Goal: Task Accomplishment & Management: Use online tool/utility

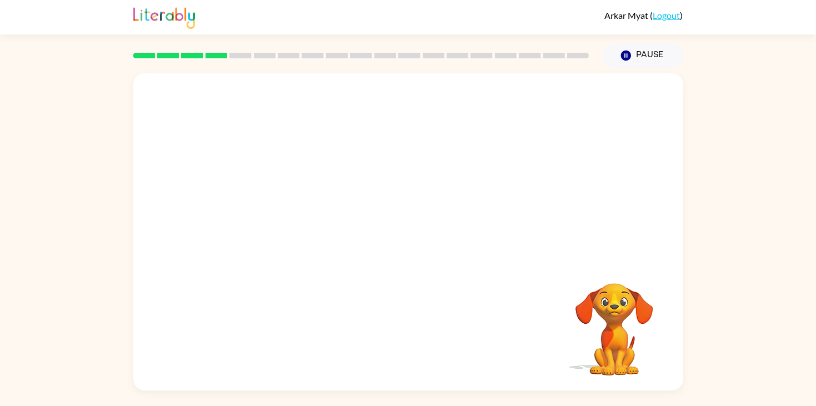
click at [350, 227] on div at bounding box center [408, 166] width 550 height 187
click at [380, 170] on video "Your browser must support playing .mp4 files to use Literably. Please try using…" at bounding box center [408, 166] width 550 height 187
click at [437, 207] on video "Your browser must support playing .mp4 files to use Literably. Please try using…" at bounding box center [408, 166] width 550 height 187
click at [476, 177] on video "Your browser must support playing .mp4 files to use Literably. Please try using…" at bounding box center [408, 166] width 550 height 187
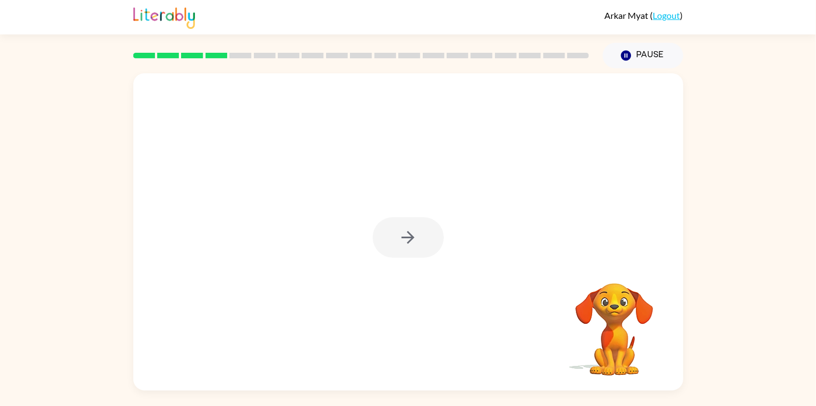
click at [474, 245] on div at bounding box center [408, 231] width 550 height 317
click at [409, 236] on div at bounding box center [408, 237] width 71 height 41
click at [409, 236] on icon "button" at bounding box center [407, 237] width 13 height 13
click at [552, 188] on div at bounding box center [408, 166] width 550 height 187
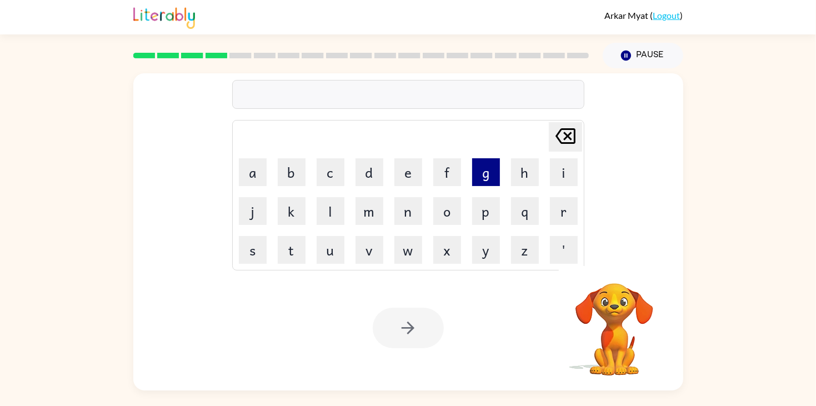
click at [490, 172] on button "g" at bounding box center [486, 172] width 28 height 28
click at [323, 218] on button "l" at bounding box center [330, 211] width 28 height 28
click at [255, 179] on button "a" at bounding box center [253, 172] width 28 height 28
click at [376, 176] on button "d" at bounding box center [369, 172] width 28 height 28
type button "d"
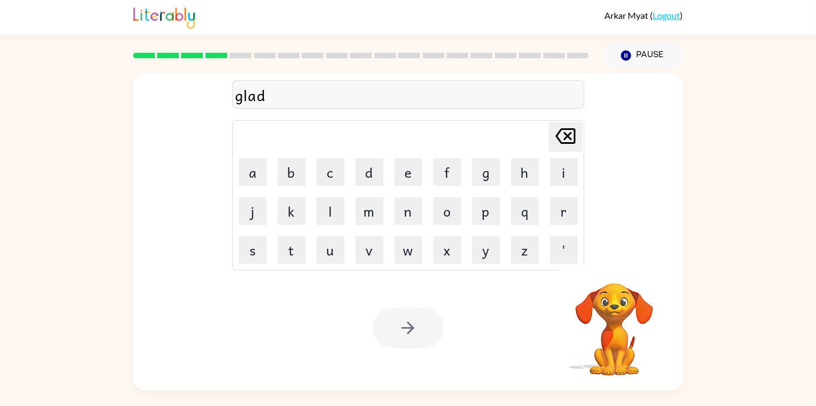
click at [431, 318] on div at bounding box center [408, 328] width 71 height 41
click at [401, 186] on button "e" at bounding box center [408, 172] width 28 height 28
click at [361, 97] on div "glade" at bounding box center [407, 94] width 345 height 23
click at [570, 138] on icon "[PERSON_NAME] last character input" at bounding box center [565, 136] width 27 height 27
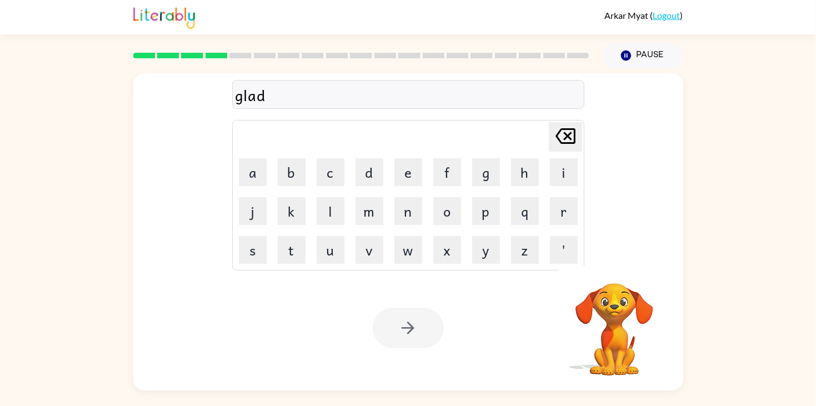
type button "delete"
click at [447, 214] on button "o" at bounding box center [447, 211] width 28 height 28
click at [566, 138] on icon at bounding box center [565, 136] width 20 height 16
click at [429, 325] on div at bounding box center [408, 328] width 71 height 41
click at [431, 328] on div at bounding box center [408, 328] width 71 height 41
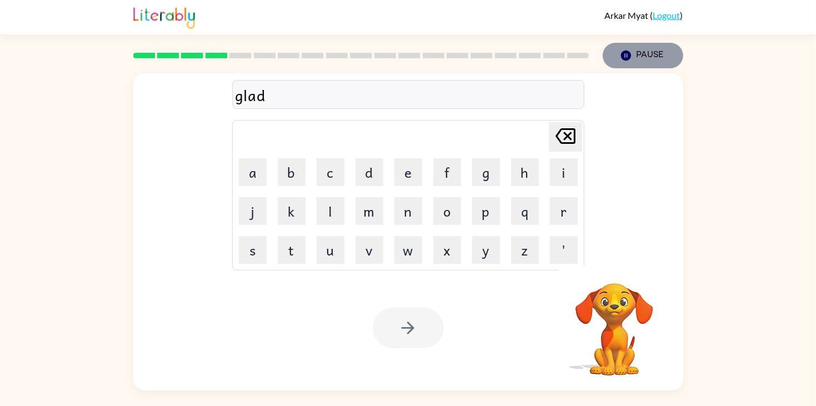
click at [647, 49] on button "Pause Pause" at bounding box center [642, 56] width 80 height 26
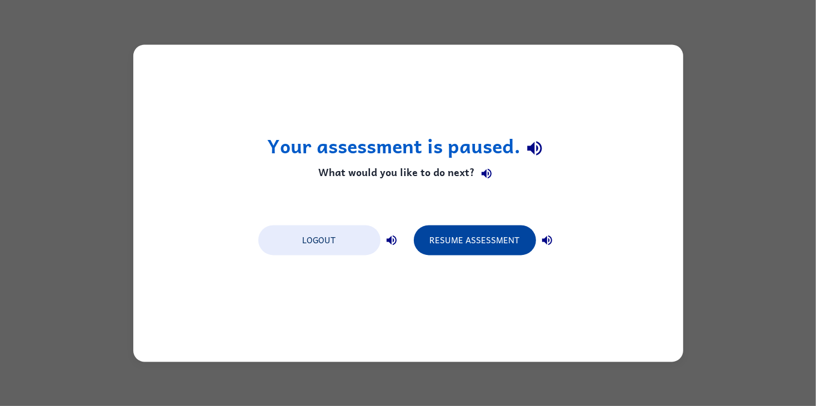
click at [470, 230] on button "Resume Assessment" at bounding box center [475, 240] width 122 height 30
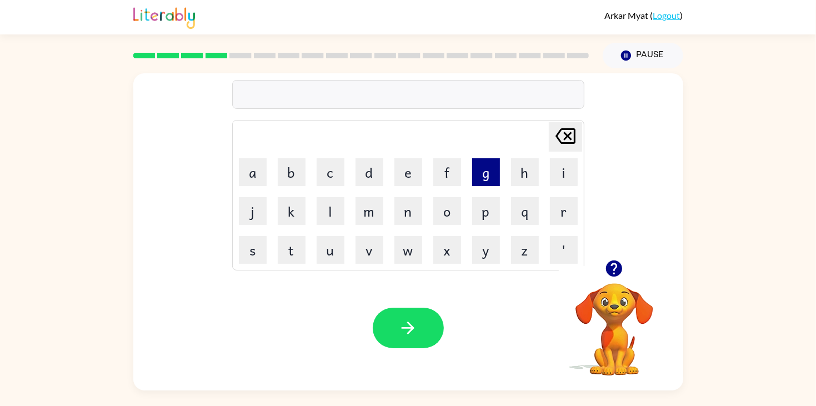
click at [477, 182] on button "g" at bounding box center [486, 172] width 28 height 28
click at [343, 212] on button "l" at bounding box center [330, 211] width 28 height 28
click at [264, 177] on button "a" at bounding box center [253, 172] width 28 height 28
click at [374, 183] on button "d" at bounding box center [369, 172] width 28 height 28
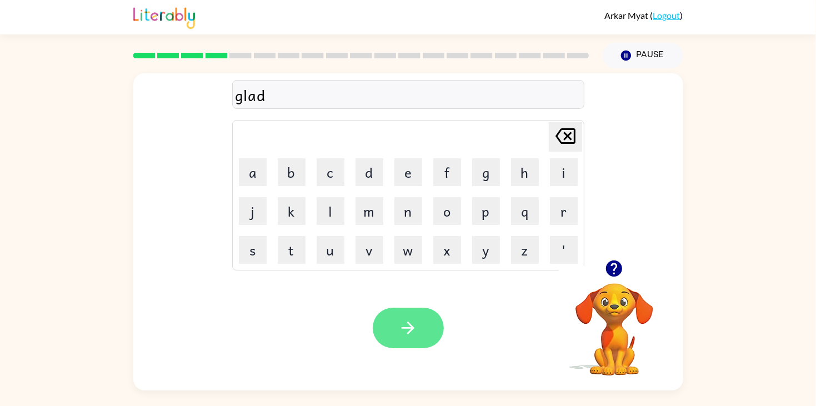
click at [407, 318] on icon "button" at bounding box center [407, 327] width 19 height 19
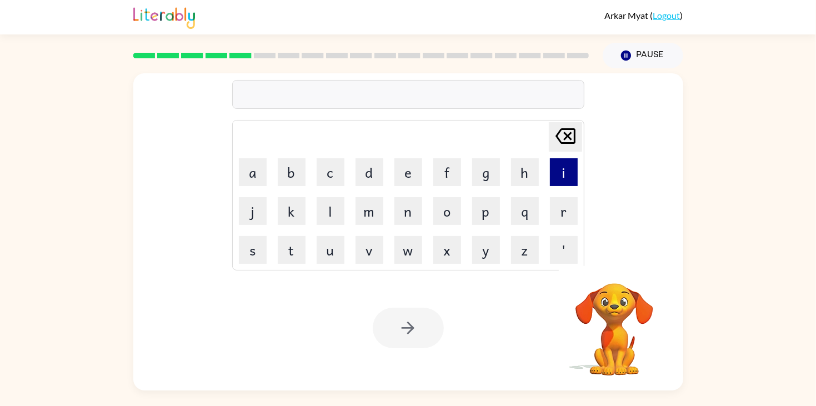
click at [557, 163] on button "i" at bounding box center [564, 172] width 28 height 28
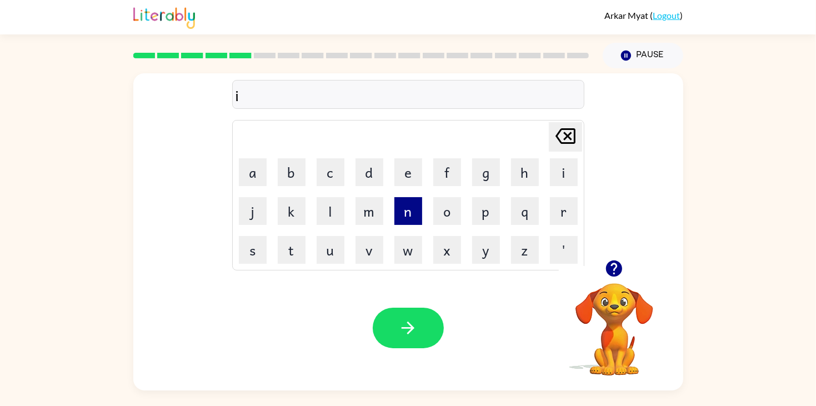
click at [413, 208] on button "n" at bounding box center [408, 211] width 28 height 28
click at [337, 170] on button "c" at bounding box center [330, 172] width 28 height 28
click at [410, 182] on button "e" at bounding box center [408, 172] width 28 height 28
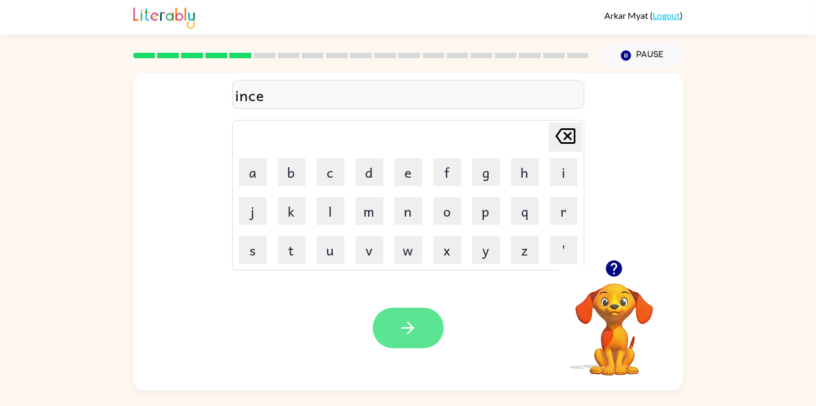
click at [407, 312] on button "button" at bounding box center [408, 328] width 71 height 41
